Goal: Find specific page/section: Find specific page/section

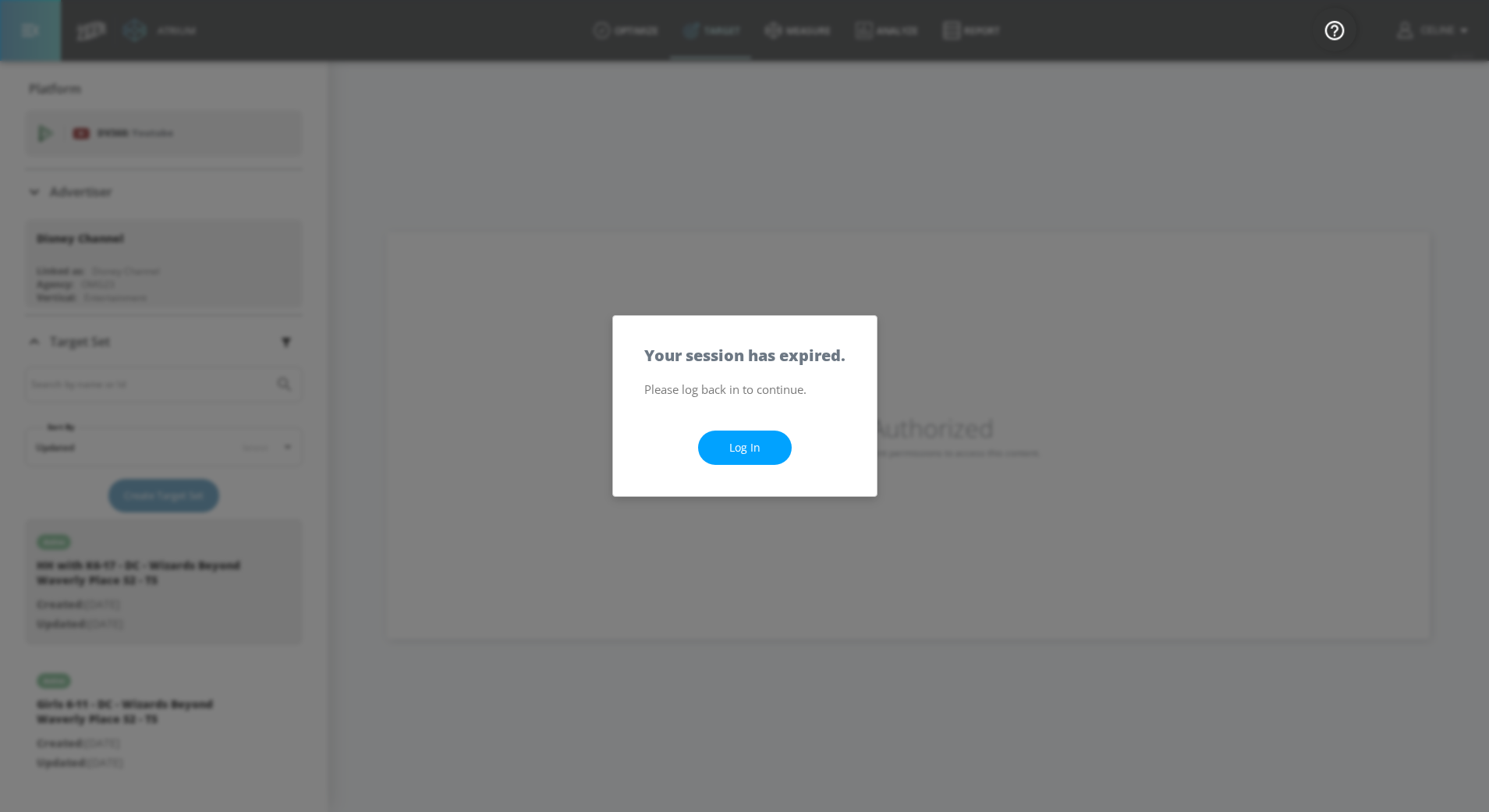
click at [743, 456] on link "Log In" at bounding box center [744, 448] width 93 height 35
